Goal: Register for event/course

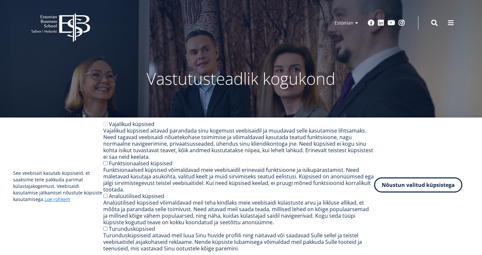
click at [406, 182] on button "Nõustun valitud küpsistega" at bounding box center [418, 185] width 88 height 15
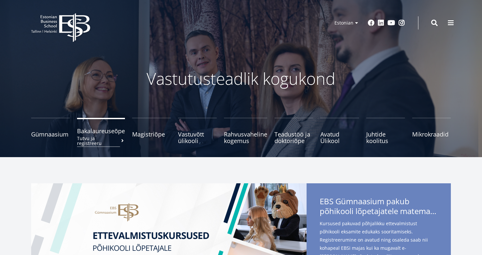
click at [112, 139] on small "Tutvu ja registreeru" at bounding box center [101, 141] width 48 height 10
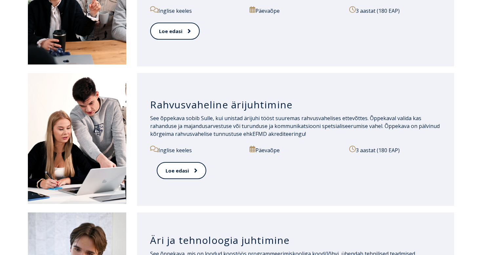
scroll to position [570, 0]
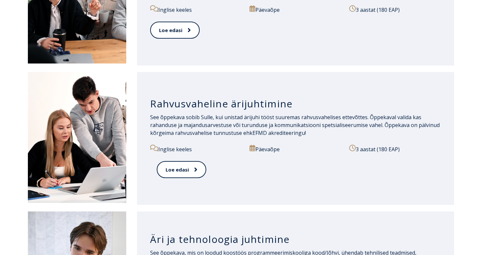
click at [228, 93] on div "Rahvusvaheline ärijuhtimine" at bounding box center [295, 102] width 291 height 22
click at [188, 182] on div "Loe edasi" at bounding box center [296, 173] width 278 height 25
click at [192, 176] on link "Loe edasi" at bounding box center [181, 170] width 49 height 18
